Goal: Task Accomplishment & Management: Use online tool/utility

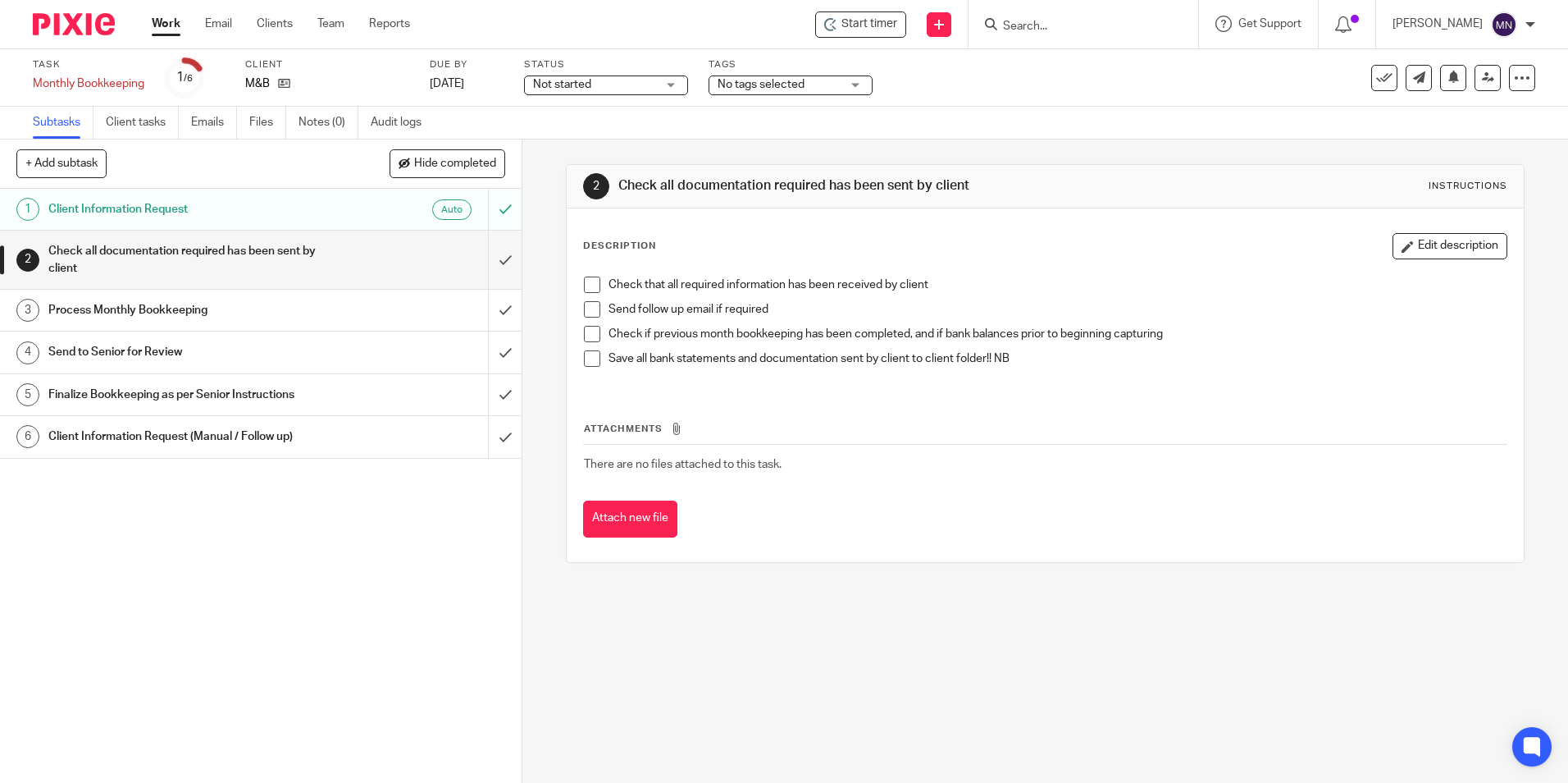
click at [1001, 24] on input "Search" at bounding box center [1075, 27] width 148 height 15
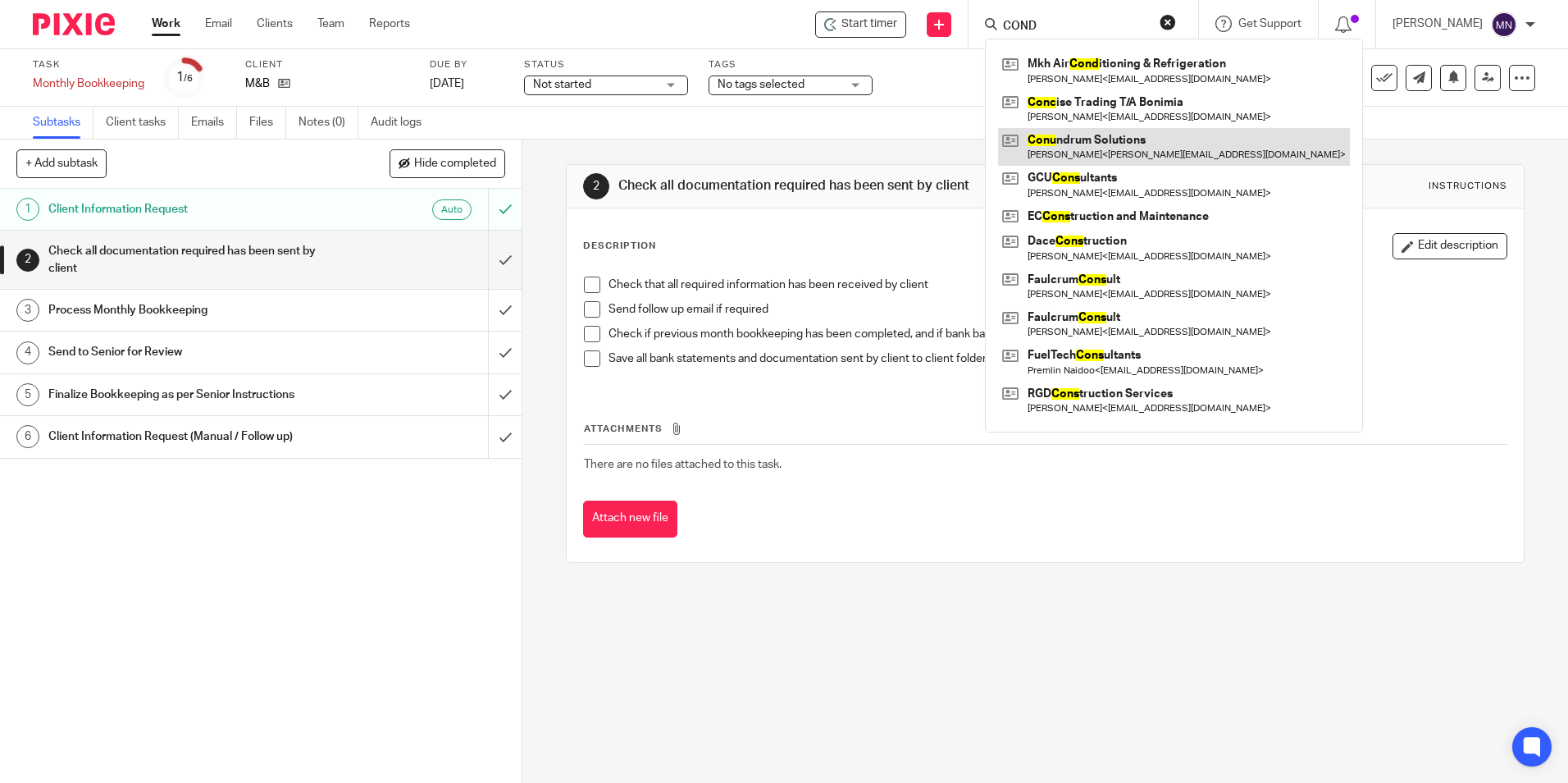
type input "COND"
click at [1079, 142] on link at bounding box center [1174, 147] width 352 height 38
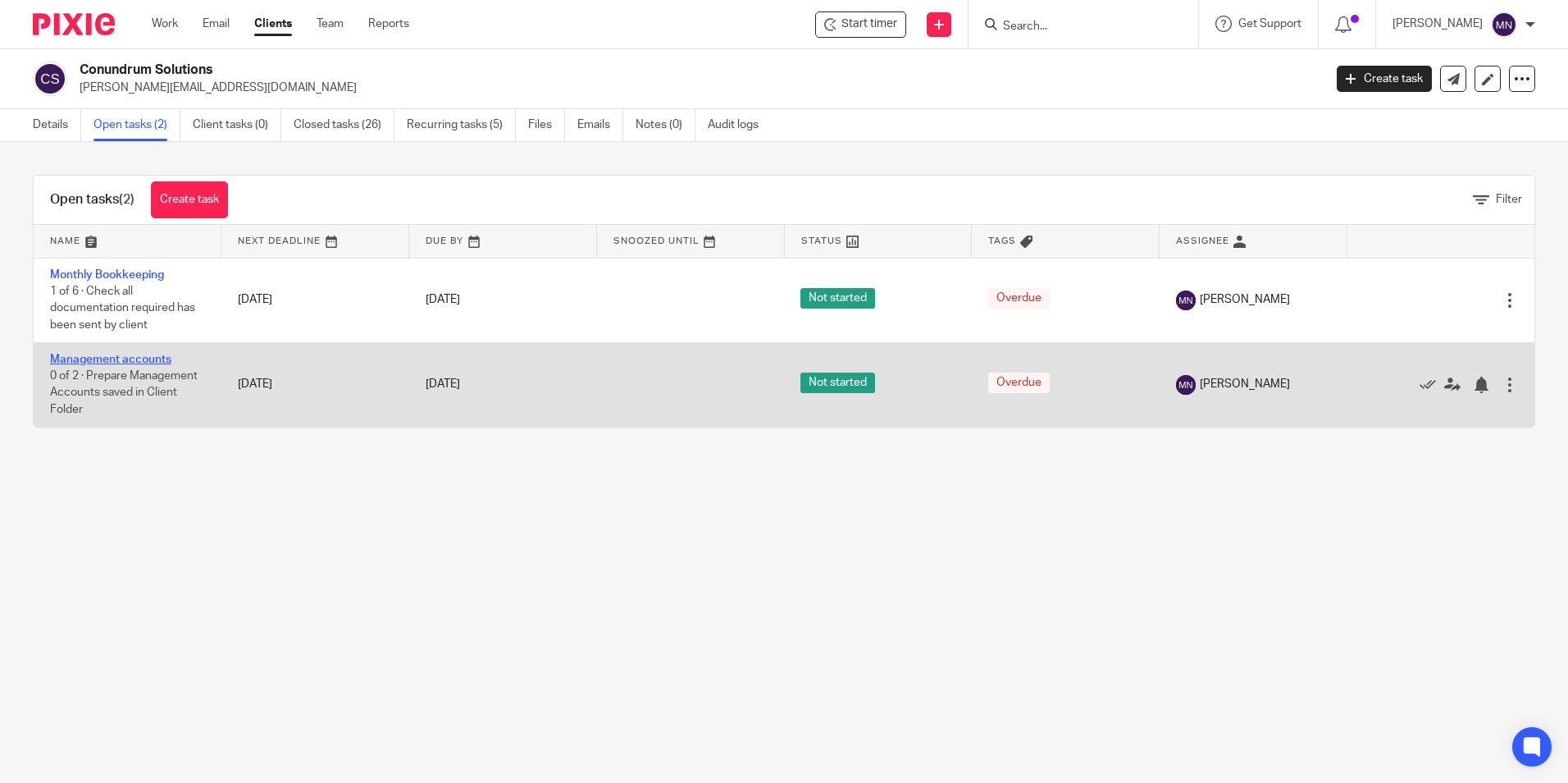
click at [132, 356] on link "Management accounts" at bounding box center [111, 359] width 122 height 12
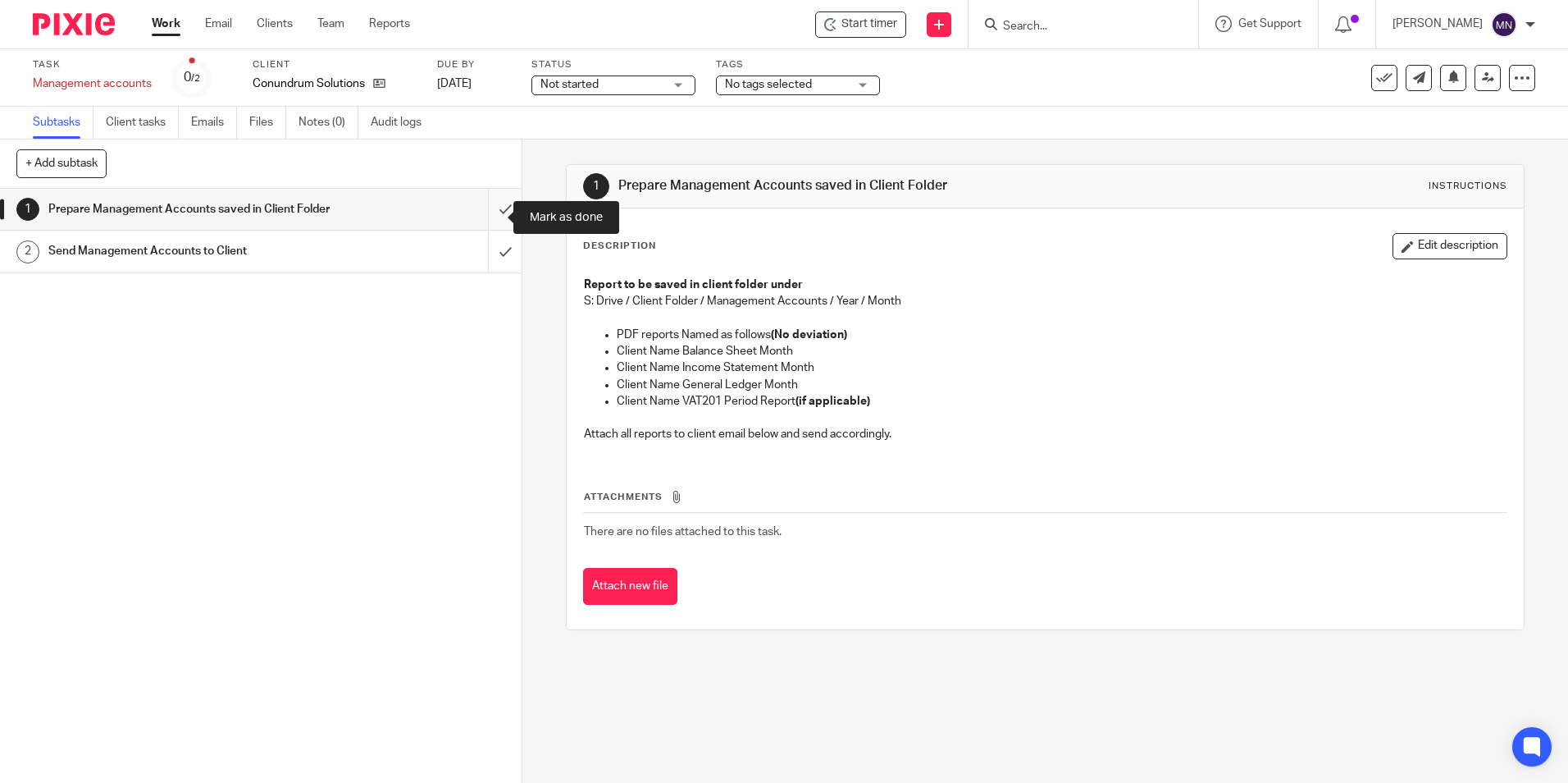
click at [486, 227] on input "submit" at bounding box center [260, 209] width 521 height 41
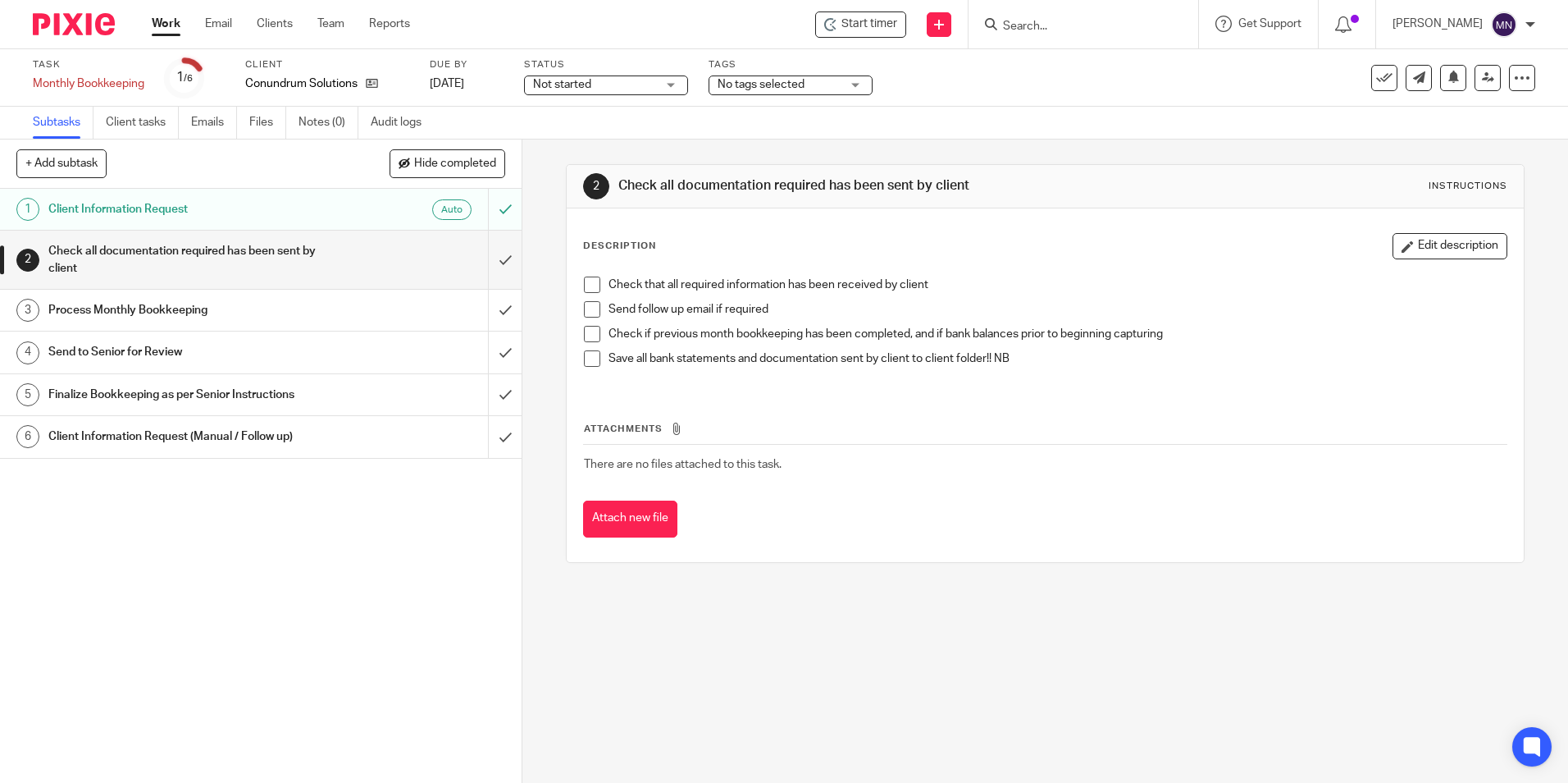
click at [586, 291] on span at bounding box center [592, 285] width 16 height 16
click at [586, 295] on li "Check that all required information has been received by client" at bounding box center [1045, 289] width 921 height 24
click at [586, 305] on span at bounding box center [592, 309] width 16 height 16
click at [585, 327] on span at bounding box center [592, 334] width 16 height 16
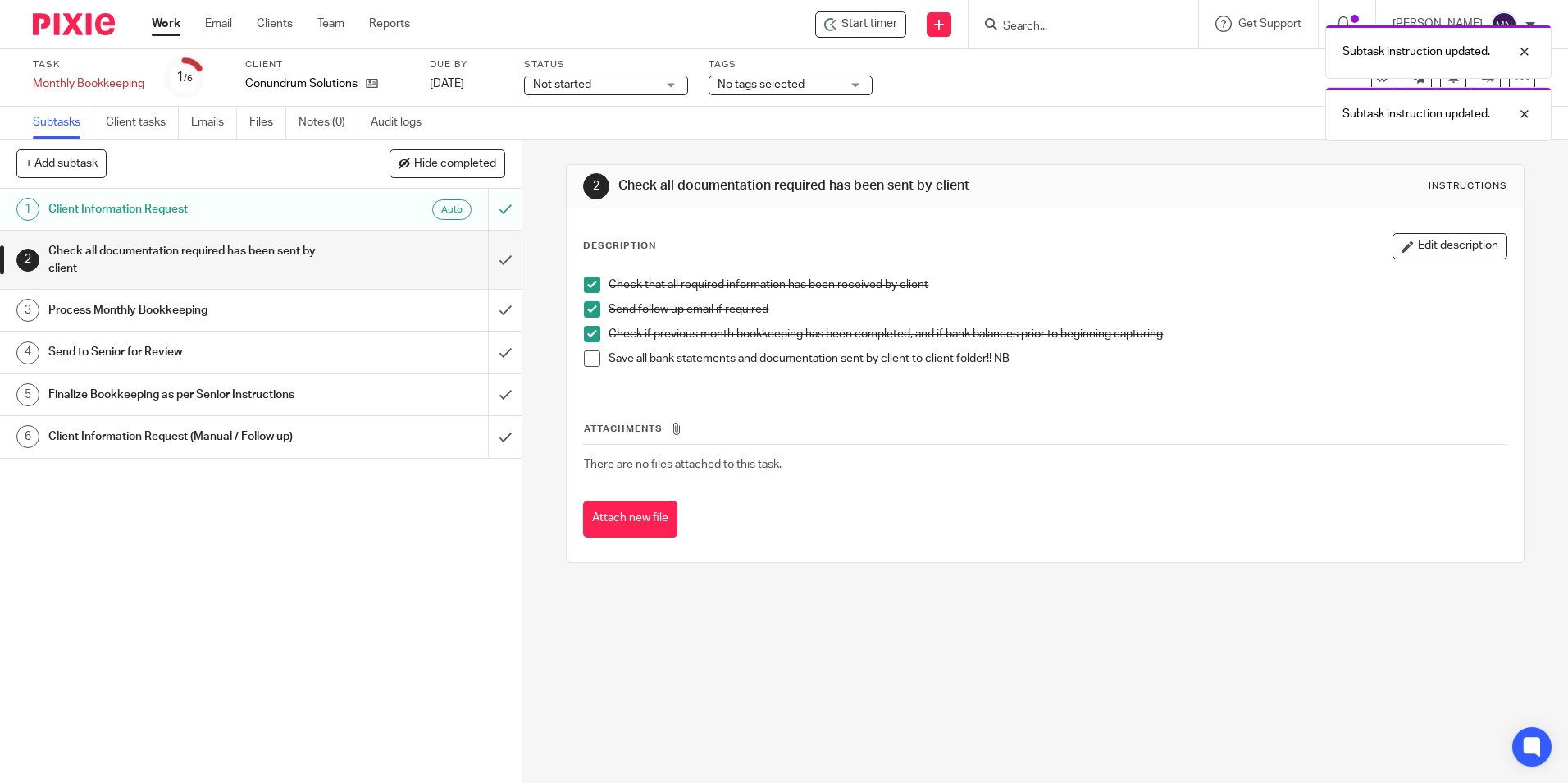
click at [589, 347] on li "Check if previous month bookkeeping has been completed, and if bank balances pr…" at bounding box center [1045, 338] width 921 height 24
click at [589, 356] on span at bounding box center [592, 358] width 16 height 16
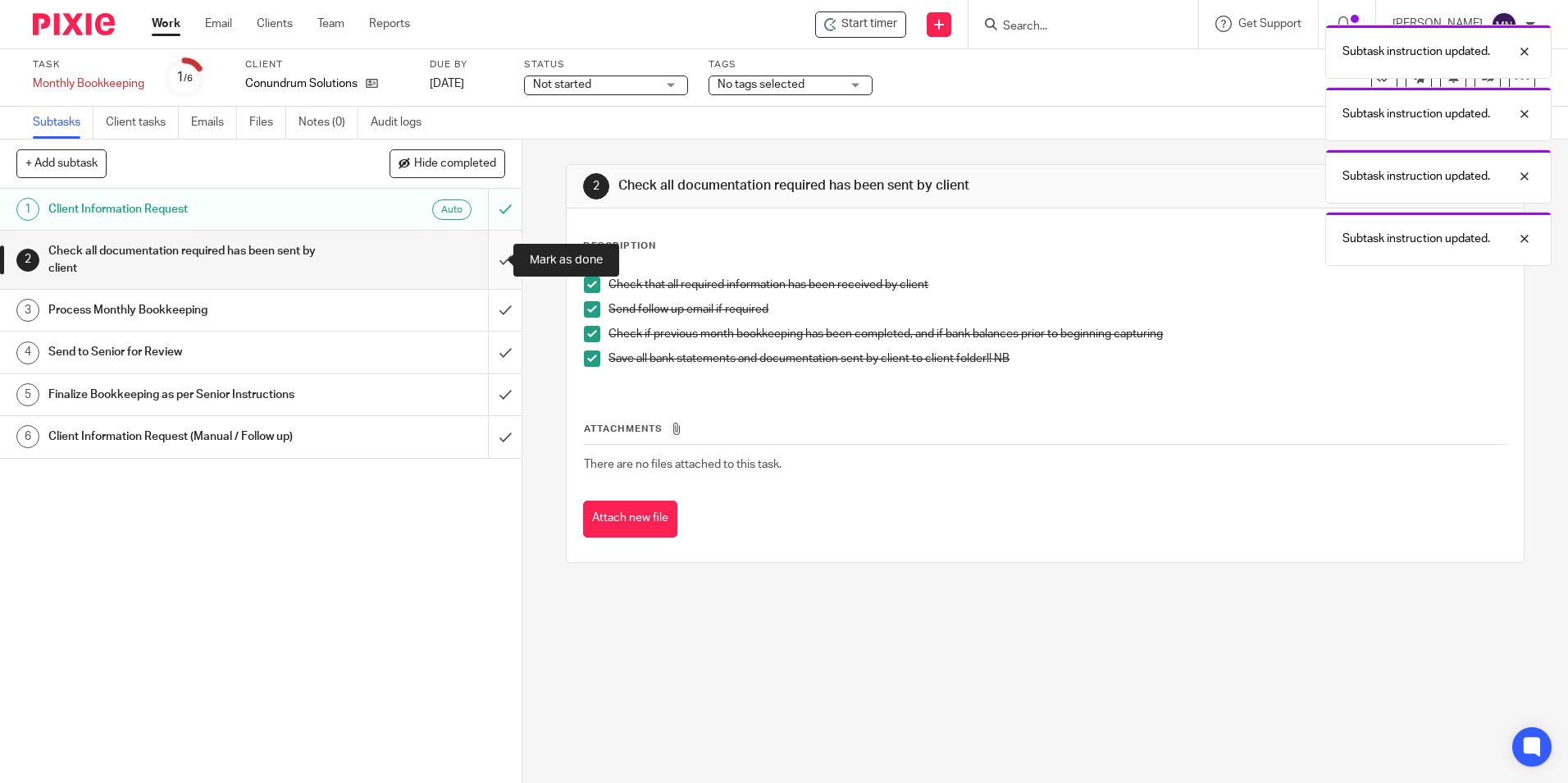
click at [500, 252] on input "submit" at bounding box center [260, 259] width 521 height 58
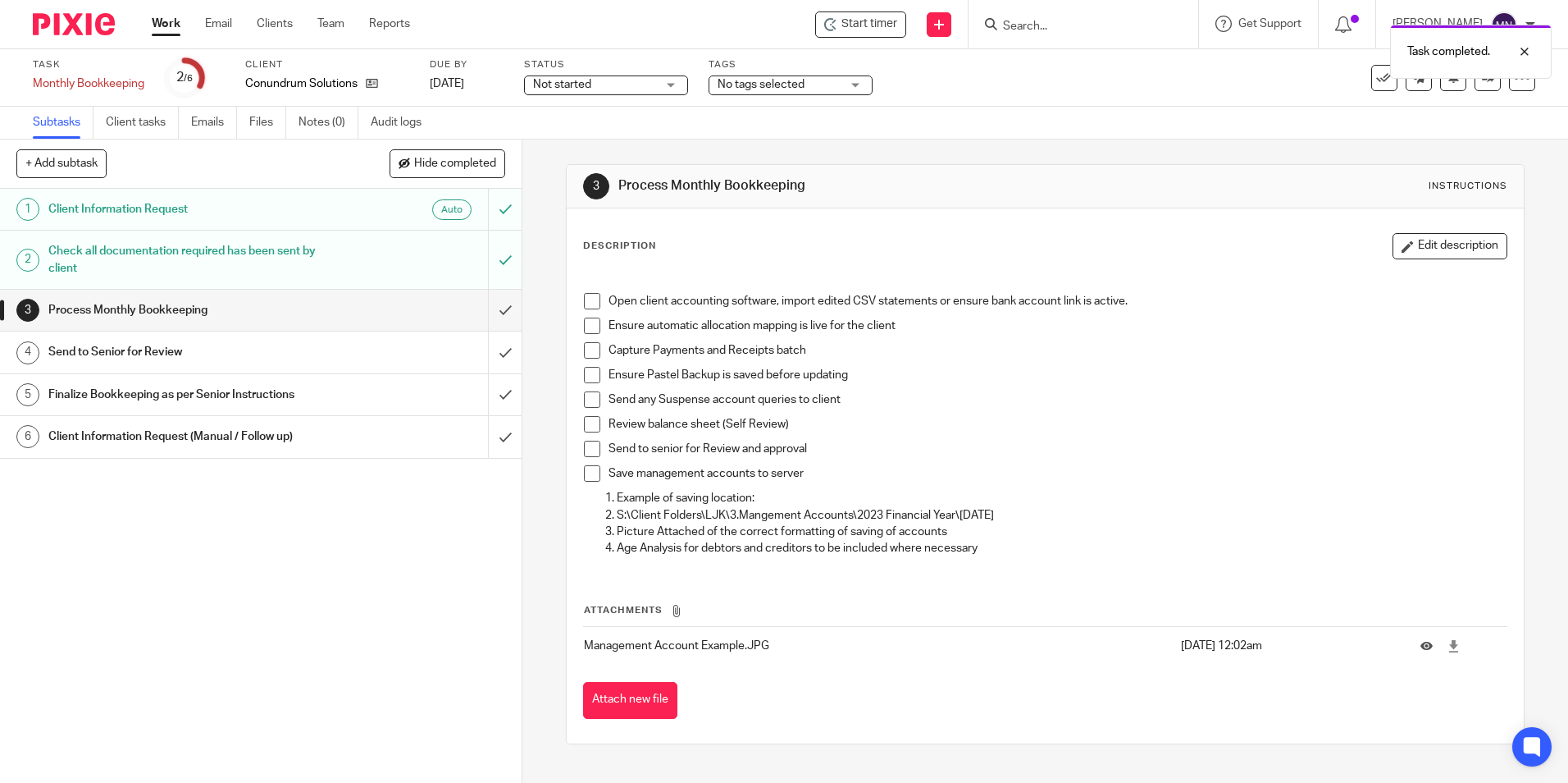
click at [584, 319] on span at bounding box center [592, 326] width 16 height 16
click at [589, 295] on span at bounding box center [592, 301] width 16 height 16
drag, startPoint x: 595, startPoint y: 355, endPoint x: 578, endPoint y: 364, distance: 19.2
click at [595, 356] on span at bounding box center [592, 350] width 16 height 16
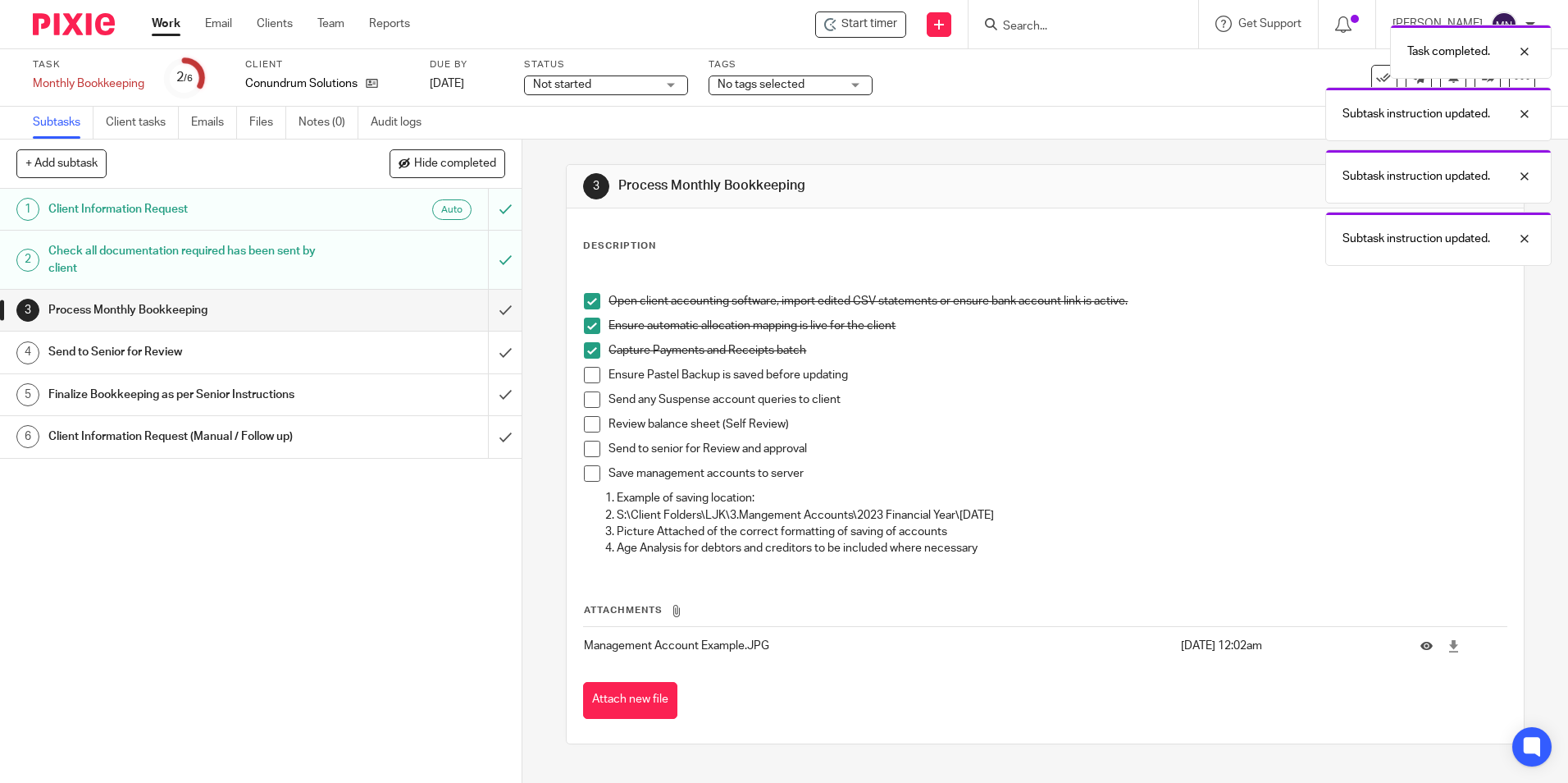
click at [584, 377] on span at bounding box center [592, 375] width 16 height 16
click at [589, 401] on span at bounding box center [592, 399] width 16 height 16
click at [590, 422] on span at bounding box center [592, 424] width 16 height 16
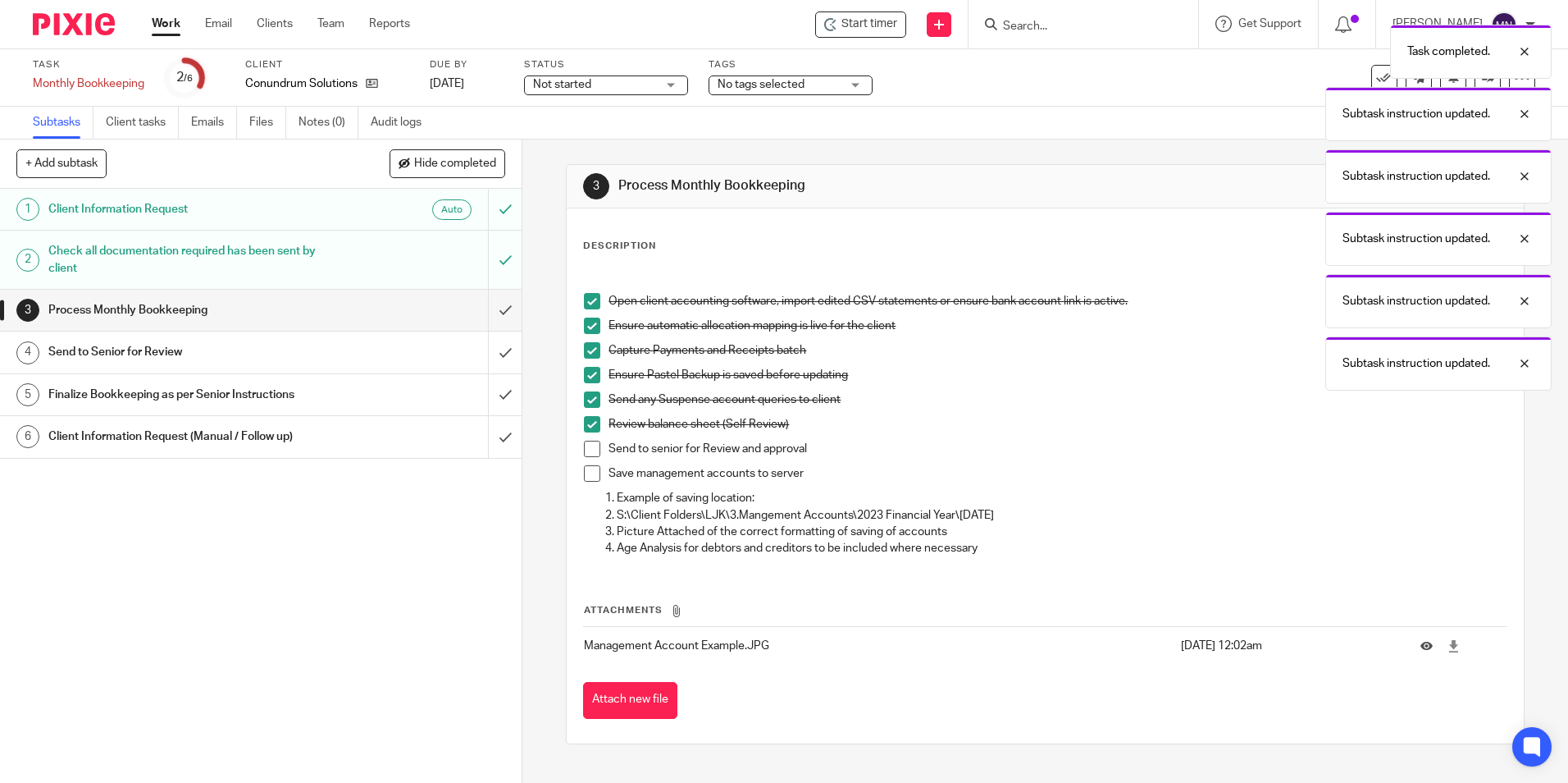
drag, startPoint x: 595, startPoint y: 446, endPoint x: 584, endPoint y: 458, distance: 16.3
click at [595, 446] on span at bounding box center [592, 449] width 16 height 16
click at [588, 474] on span at bounding box center [592, 474] width 16 height 16
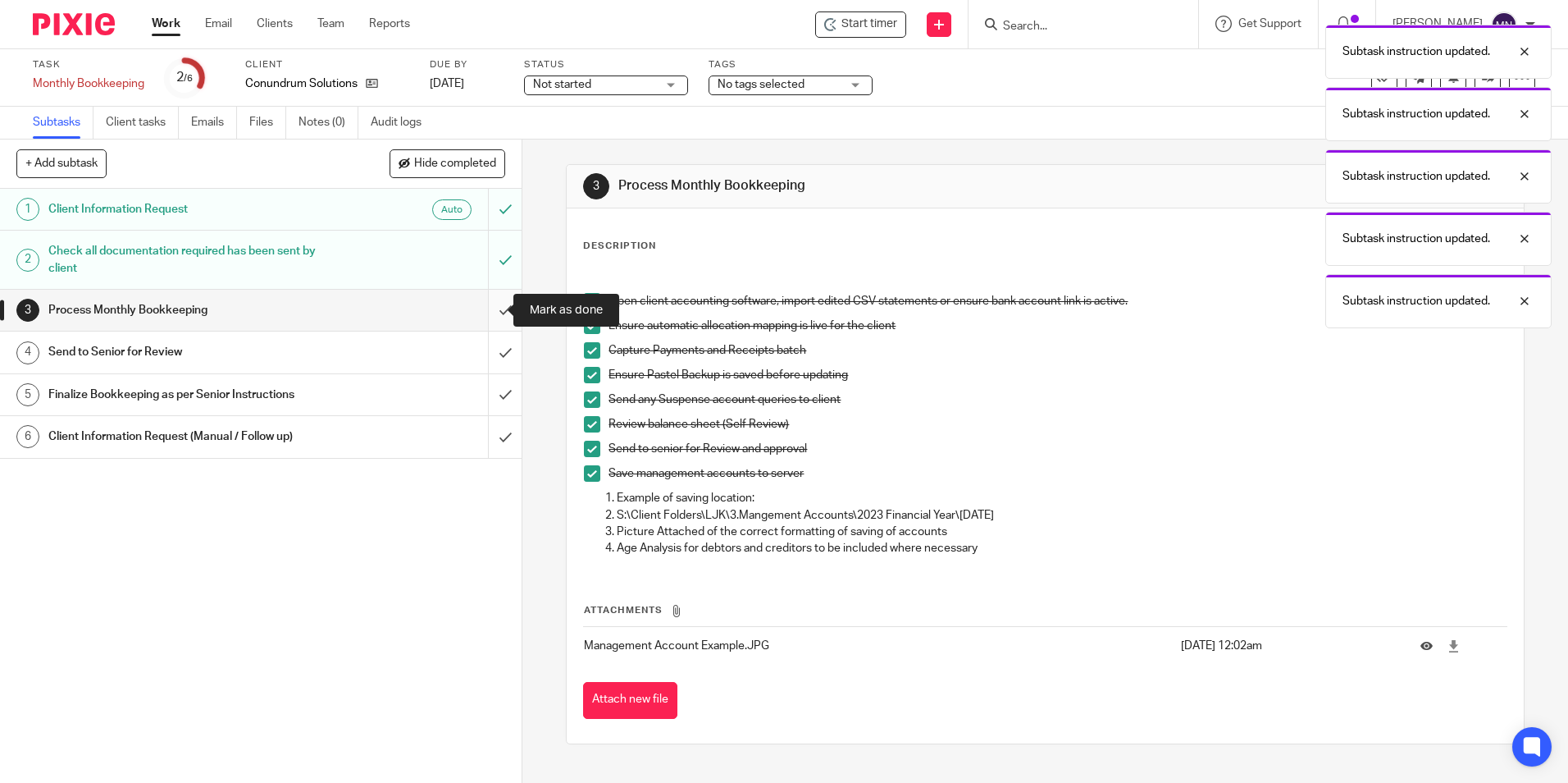
click at [497, 318] on input "submit" at bounding box center [260, 309] width 521 height 41
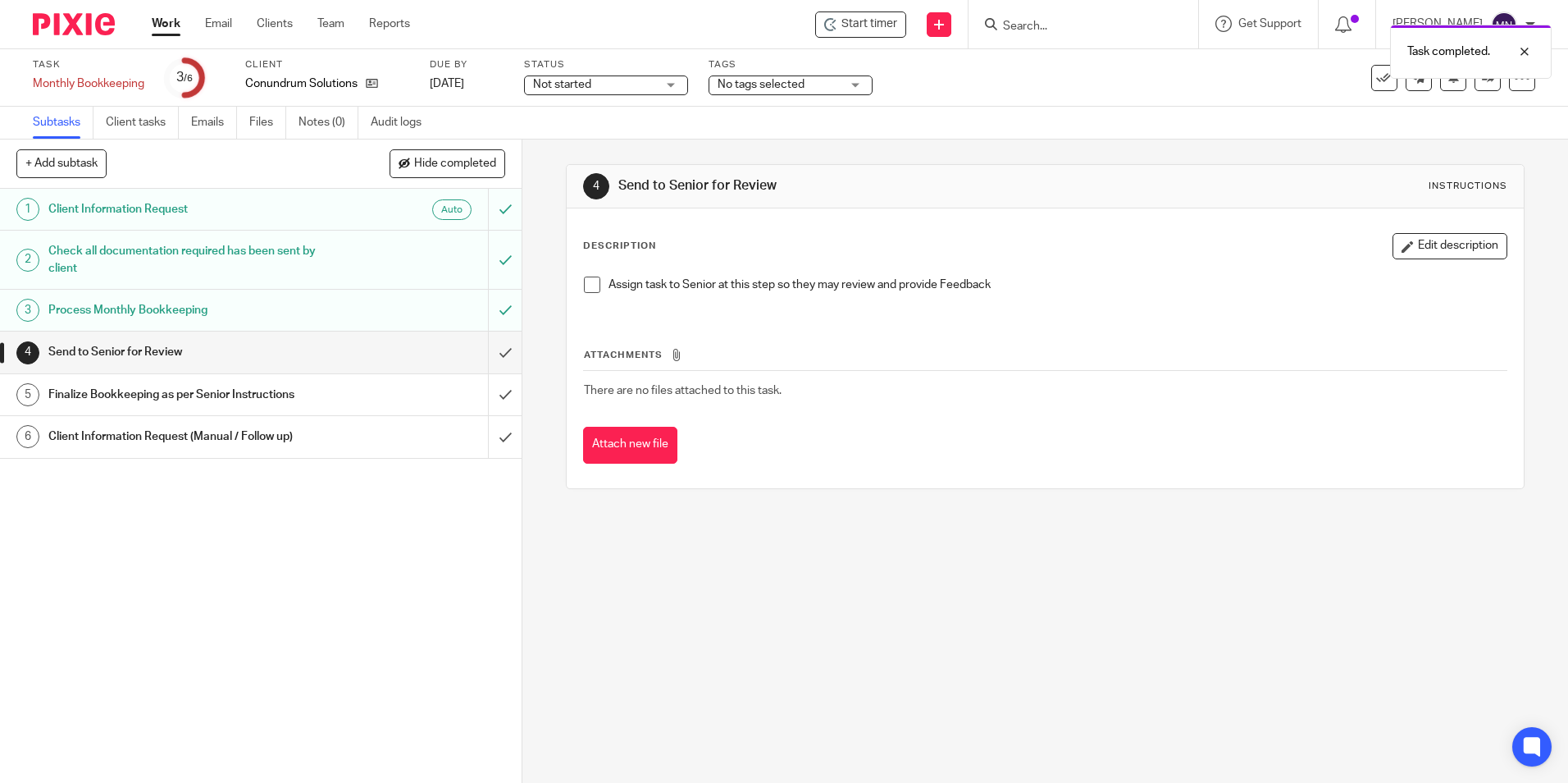
click at [584, 289] on span at bounding box center [592, 285] width 16 height 16
click at [493, 357] on input "submit" at bounding box center [260, 351] width 521 height 41
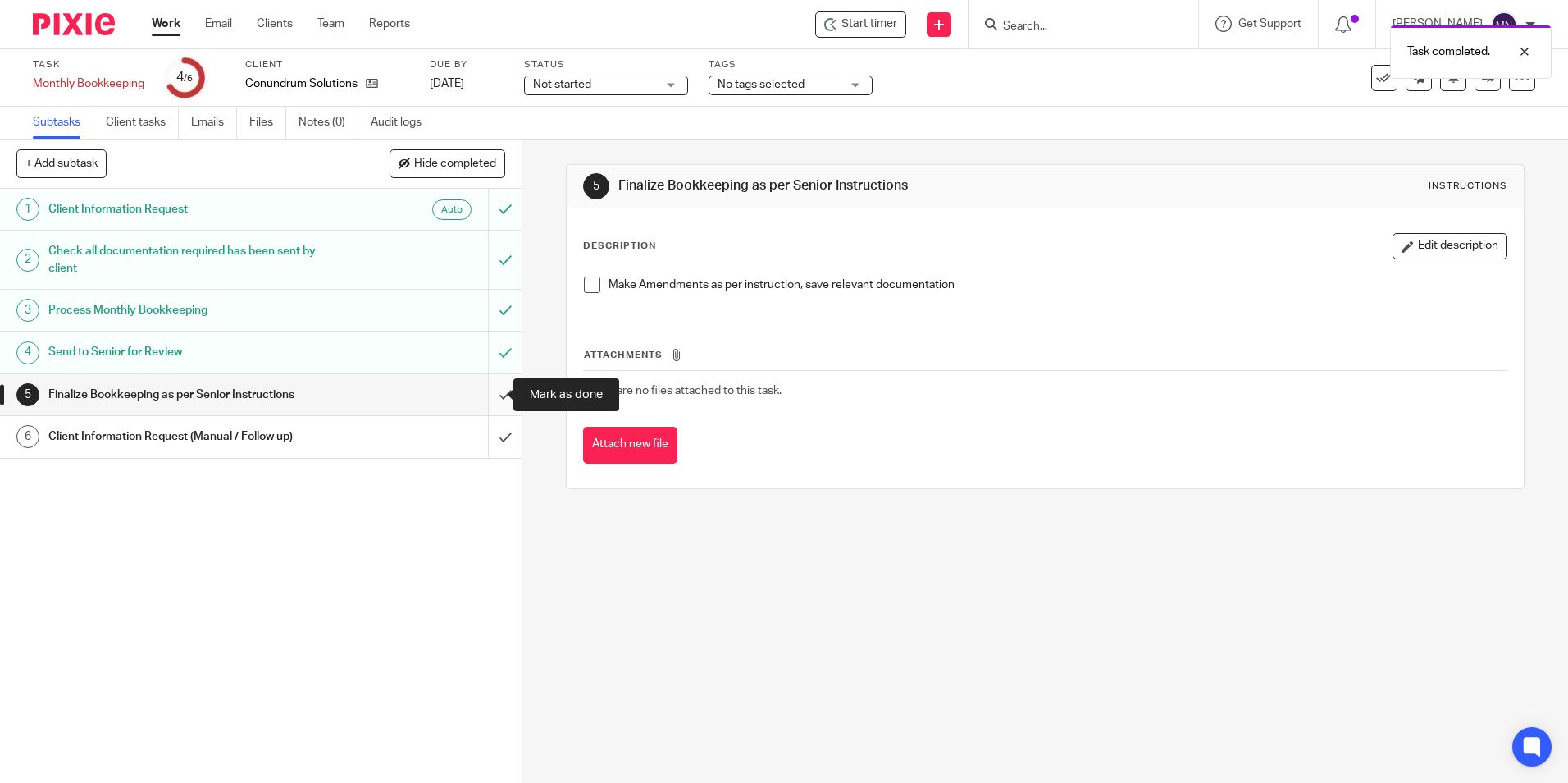
click at [487, 392] on input "submit" at bounding box center [260, 394] width 521 height 41
click at [588, 278] on span at bounding box center [592, 285] width 16 height 16
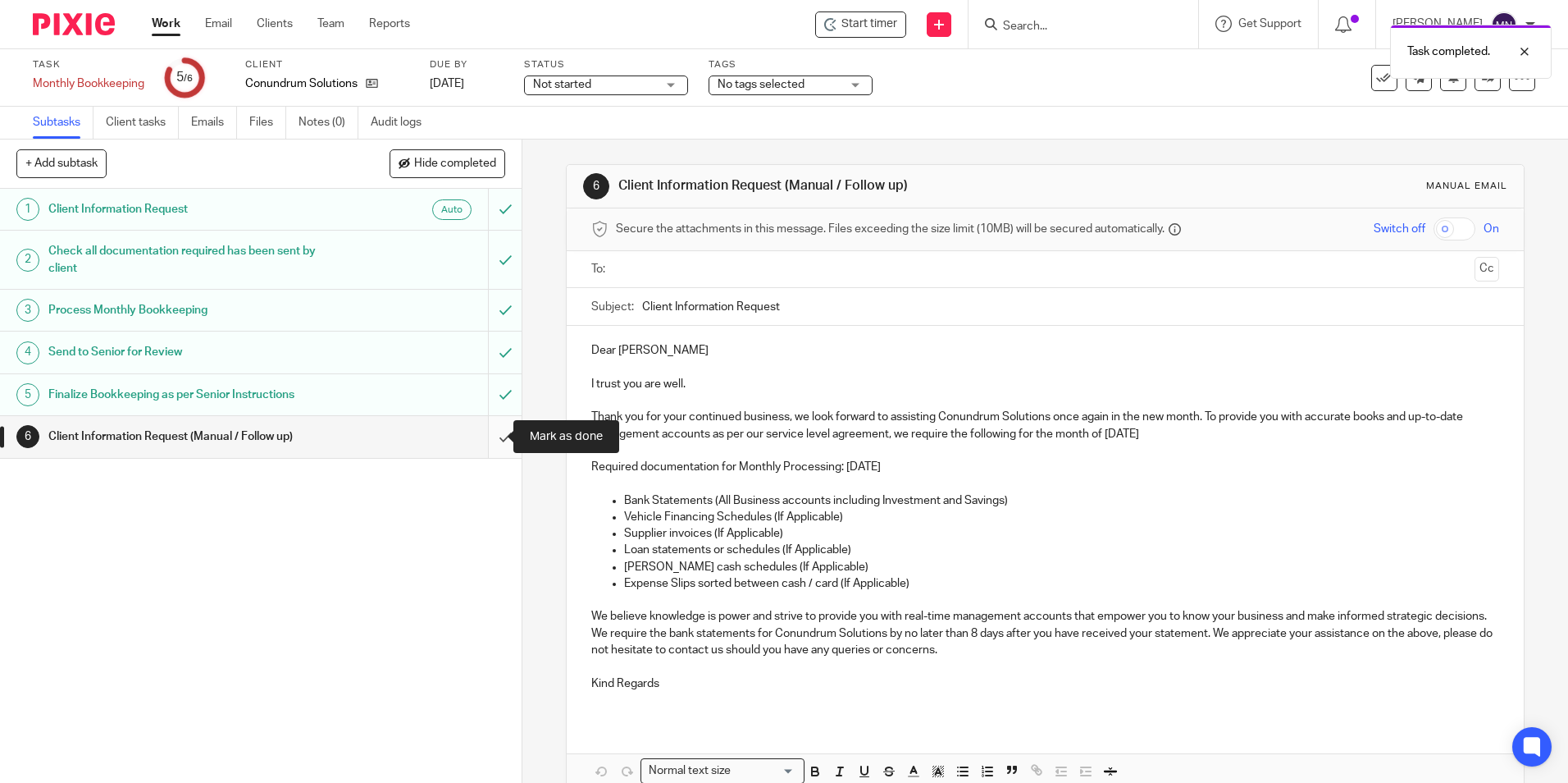
click at [500, 433] on input "submit" at bounding box center [260, 436] width 521 height 41
